Goal: Information Seeking & Learning: Learn about a topic

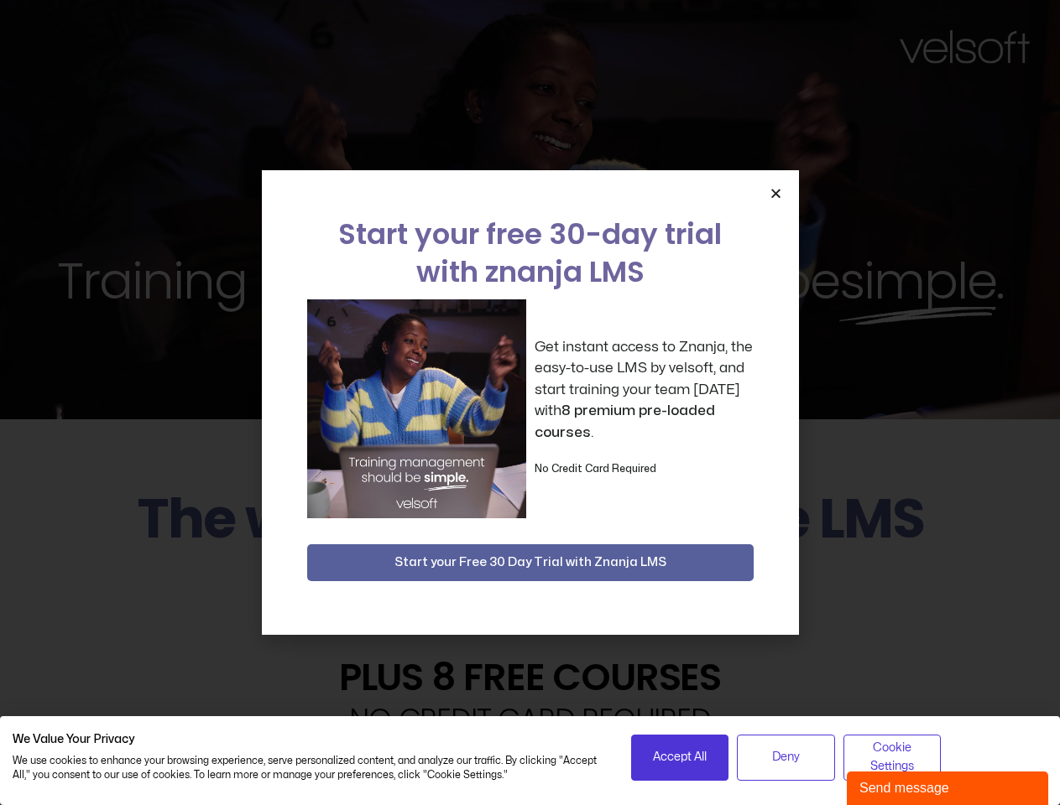
click at [529, 403] on div "Get instant access to Znanja, the easy-to-use LMS by velsoft, and start trainin…" at bounding box center [530, 409] width 446 height 219
click at [775, 193] on icon "Close" at bounding box center [775, 193] width 13 height 13
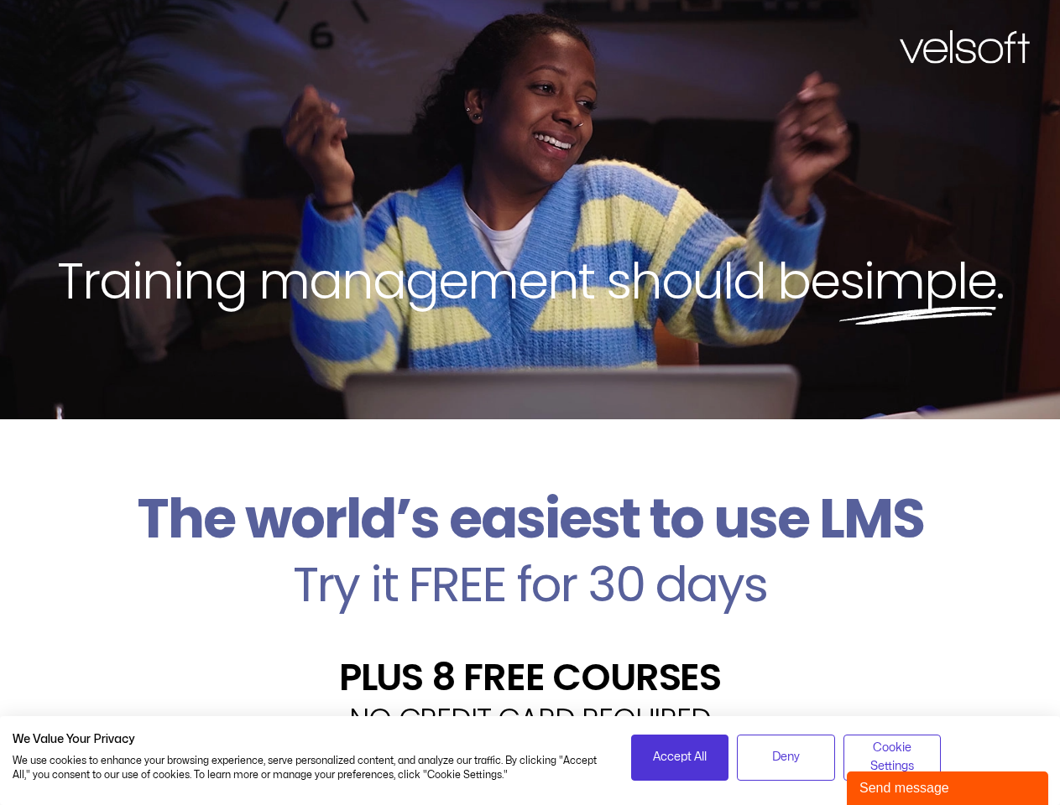
click at [530, 563] on h2 "Try it FREE for 30 days" at bounding box center [530, 584] width 1035 height 49
click at [680, 758] on span "Accept All" at bounding box center [680, 757] width 54 height 18
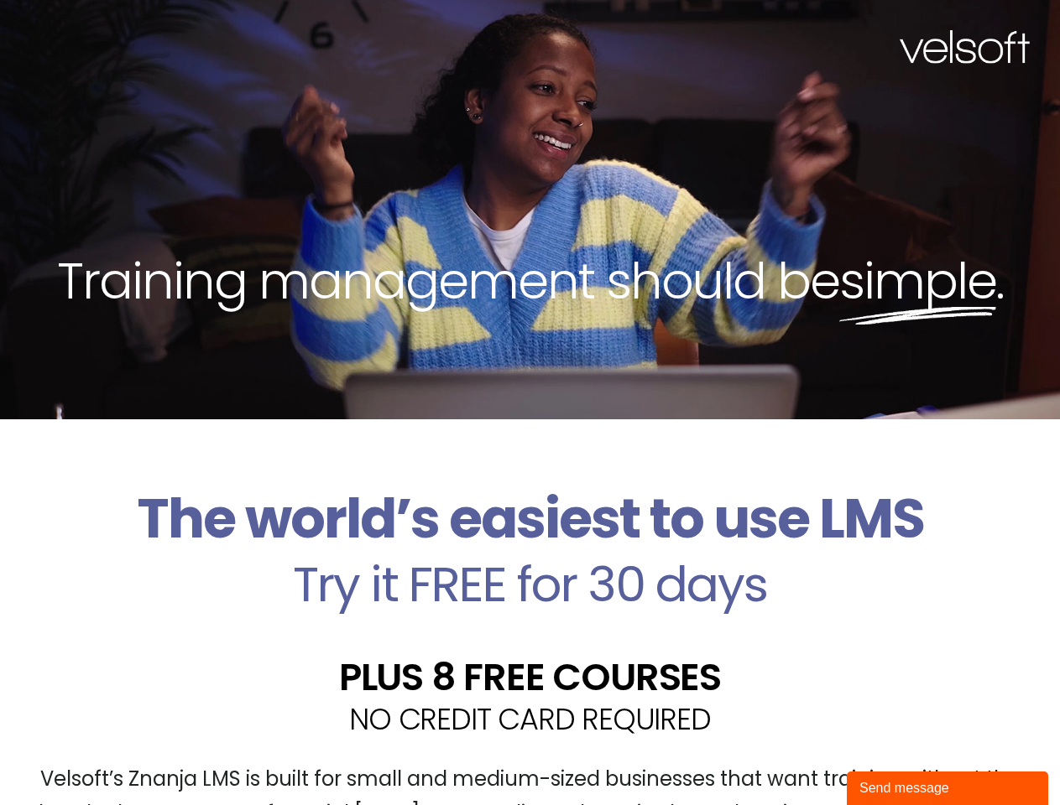
click at [785, 758] on div "Velsoft’s Znanja LMS is built for small and medium-sized businesses that want t…" at bounding box center [530, 804] width 1035 height 122
click at [892, 758] on div "Velsoft’s Znanja LMS is built for small and medium-sized businesses that want t…" at bounding box center [530, 804] width 1035 height 122
click at [947, 789] on div "Send message" at bounding box center [947, 789] width 176 height 20
